Goal: Information Seeking & Learning: Learn about a topic

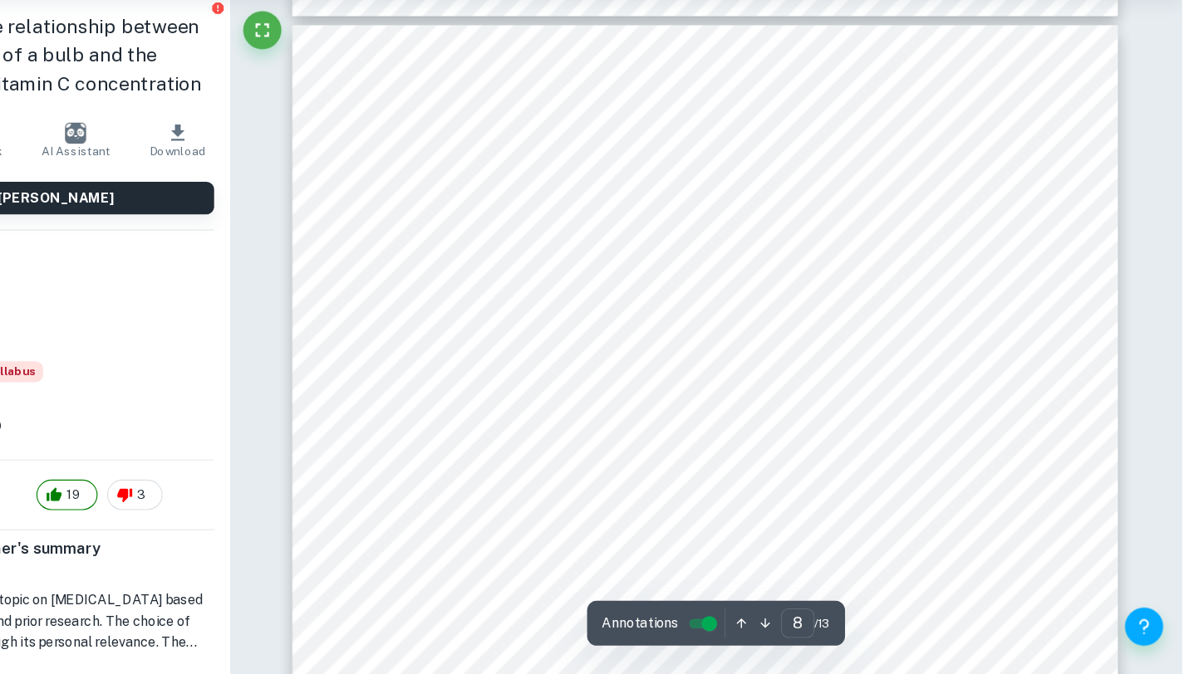
scroll to position [6560, 0]
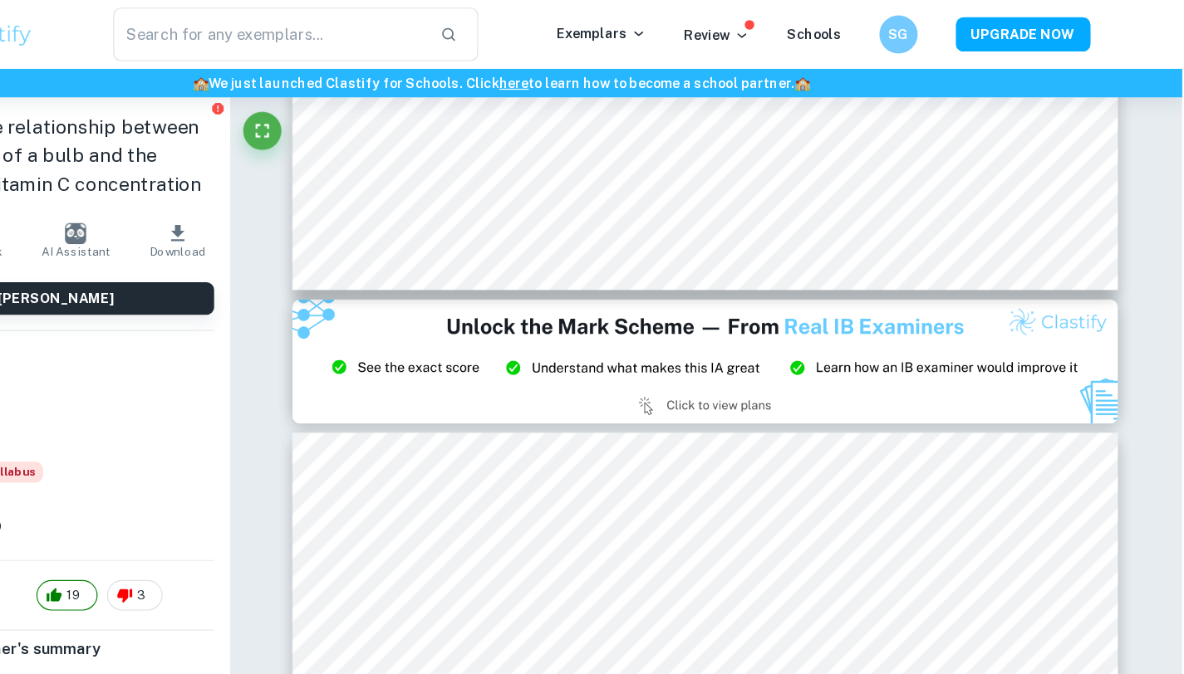
type input "8"
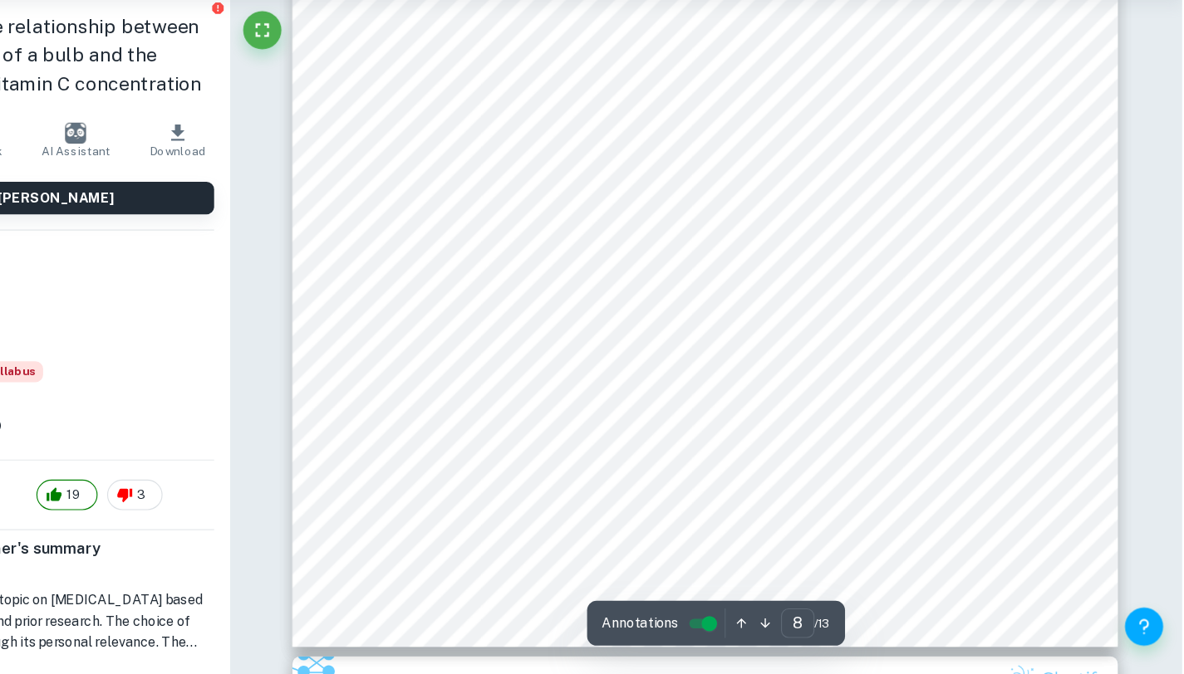
scroll to position [6939, 0]
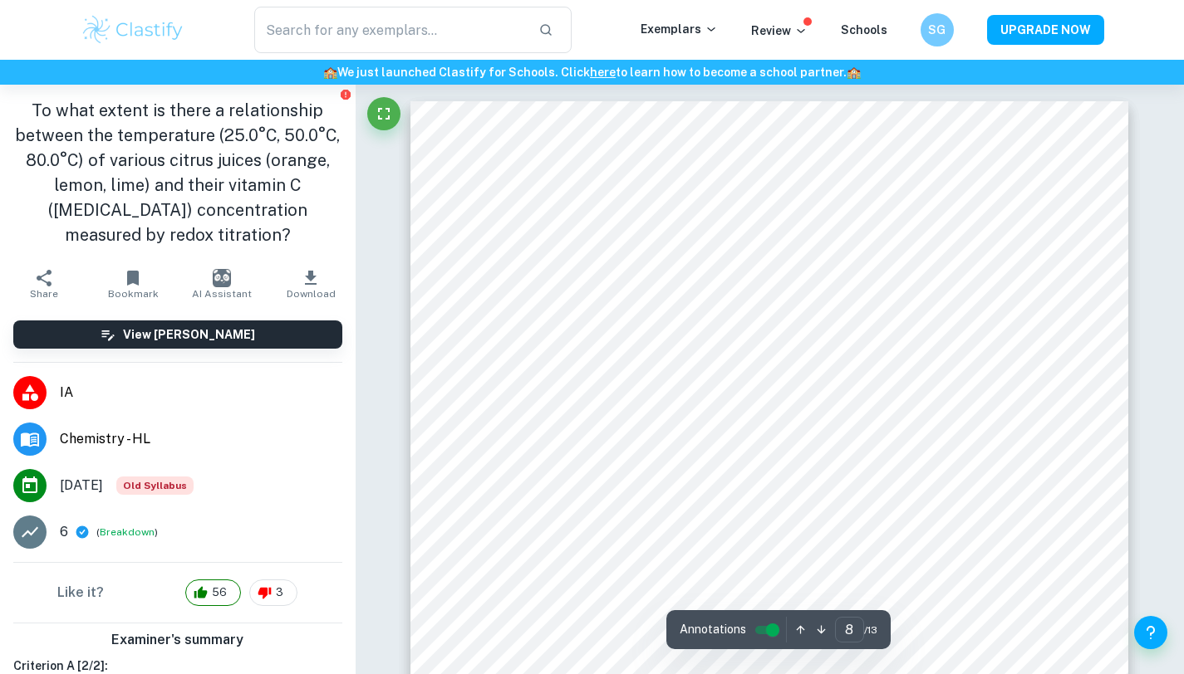
type input "8"
